Goal: Find contact information: Find contact information

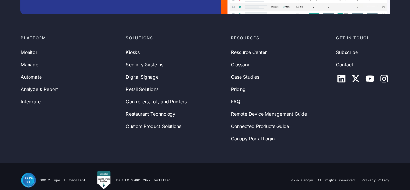
scroll to position [2149, 0]
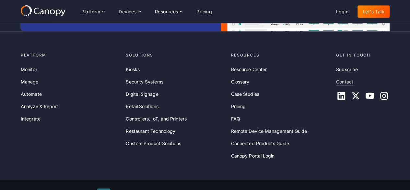
click at [344, 85] on link "Contact" at bounding box center [344, 81] width 17 height 7
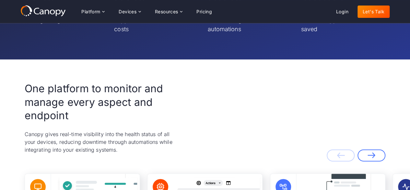
scroll to position [1175, 0]
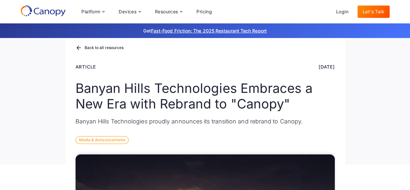
scroll to position [32, 0]
